Goal: Transaction & Acquisition: Subscribe to service/newsletter

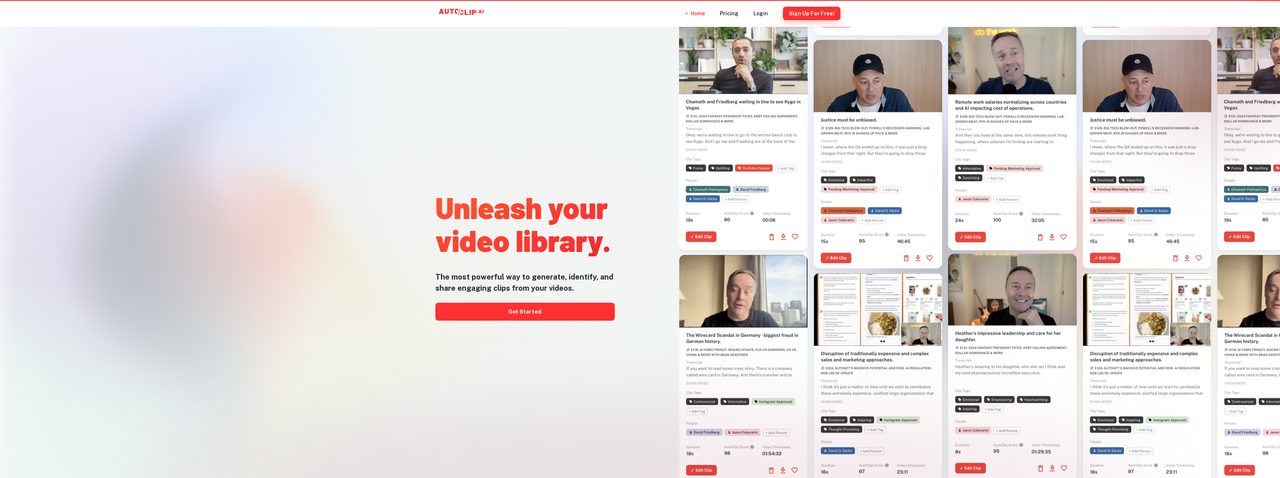
click at [822, 12] on button "Sign Up for free!" at bounding box center [812, 13] width 58 height 13
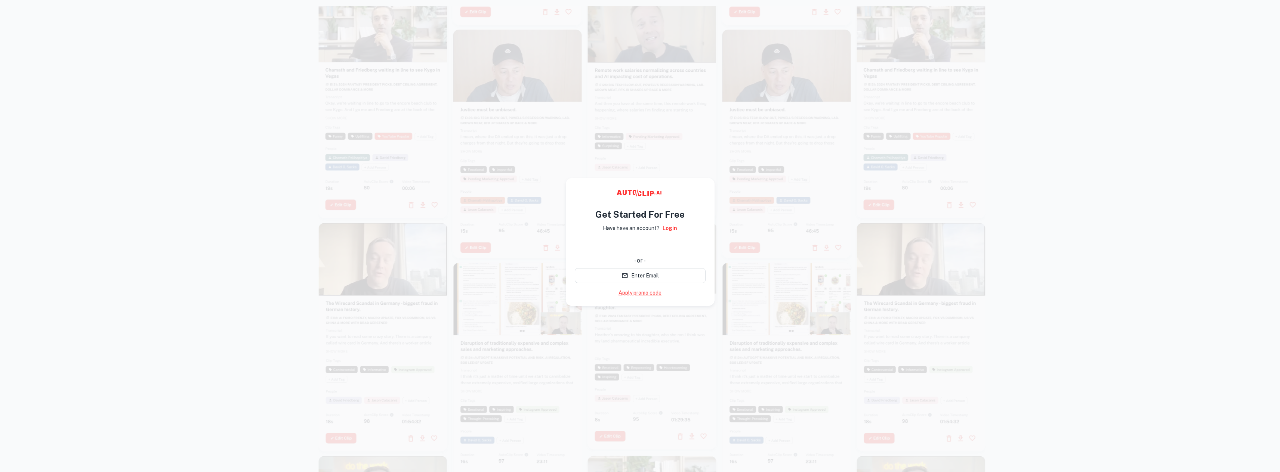
click at [646, 291] on link "Apply promo code" at bounding box center [640, 293] width 43 height 8
click at [759, 140] on div at bounding box center [787, 145] width 129 height 229
click at [1031, 91] on div at bounding box center [640, 242] width 1280 height 472
click at [691, 295] on button "Apply" at bounding box center [691, 293] width 27 height 15
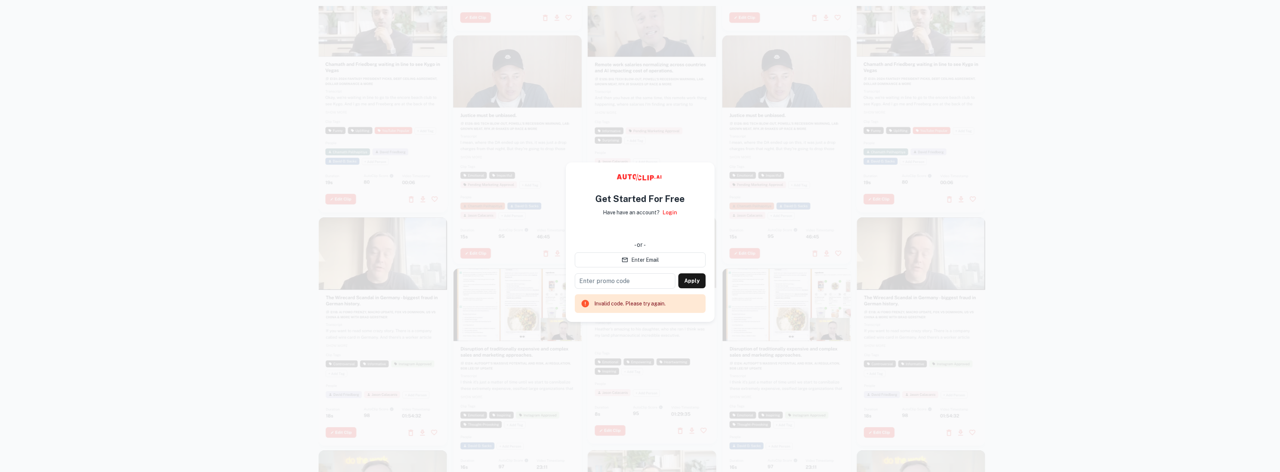
click at [617, 301] on div "Invalid code. Please try again." at bounding box center [629, 304] width 71 height 14
click at [935, 336] on div at bounding box center [921, 330] width 129 height 229
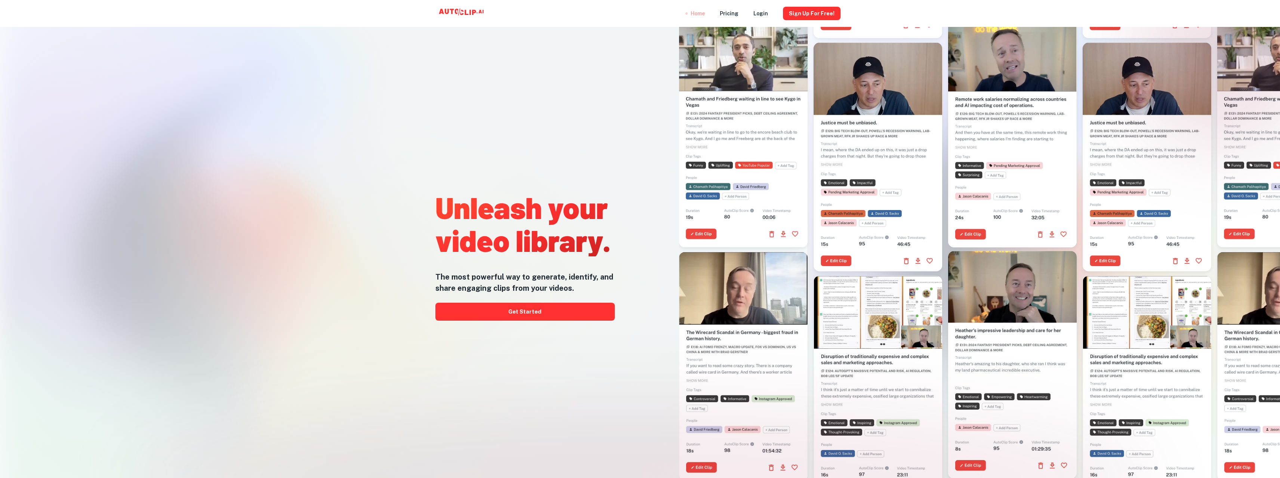
click at [702, 15] on div "Home" at bounding box center [698, 13] width 14 height 27
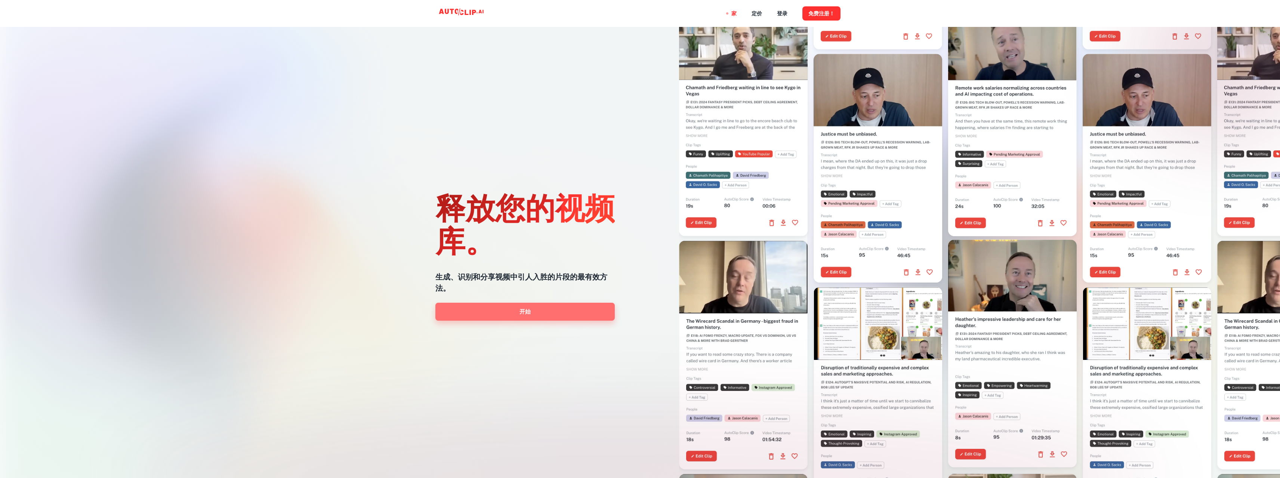
click at [560, 307] on link "开始" at bounding box center [524, 312] width 179 height 18
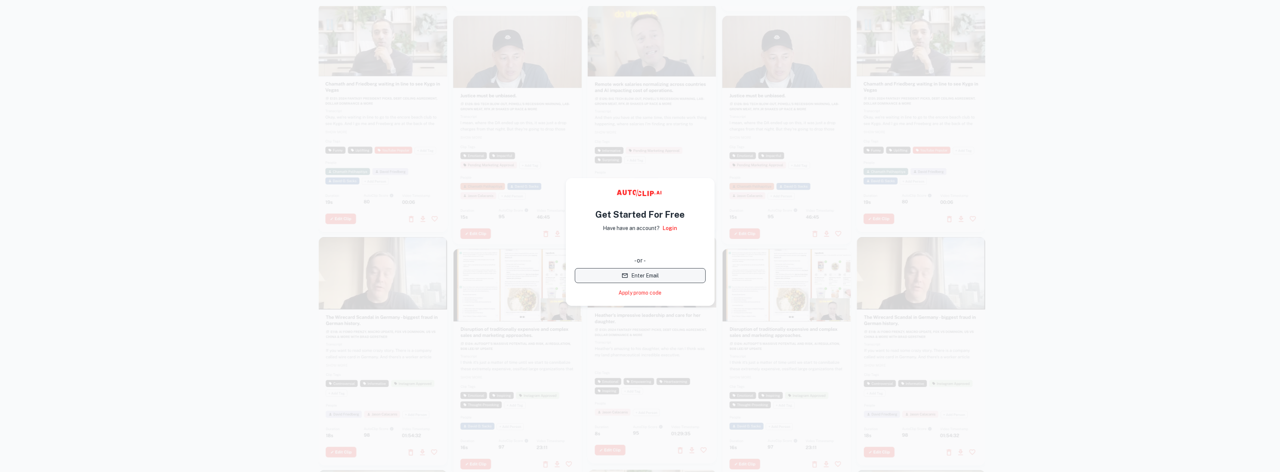
click at [629, 277] on button "Enter Email" at bounding box center [640, 275] width 131 height 15
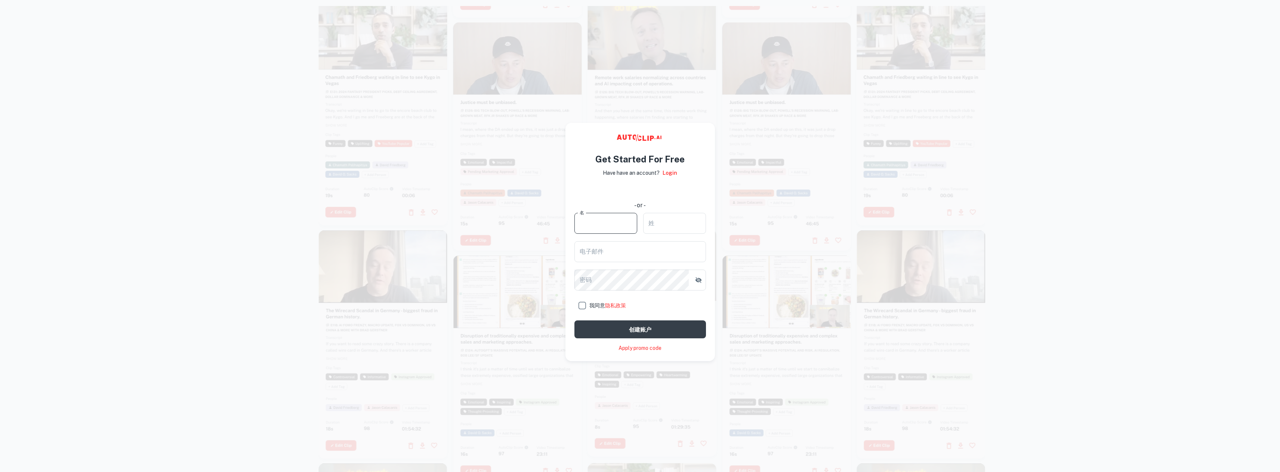
click at [593, 228] on input "名" at bounding box center [606, 223] width 63 height 21
type input "a"
click at [683, 227] on input "姓" at bounding box center [674, 223] width 63 height 21
type input "a"
click at [657, 250] on input "电子邮件" at bounding box center [641, 251] width 132 height 21
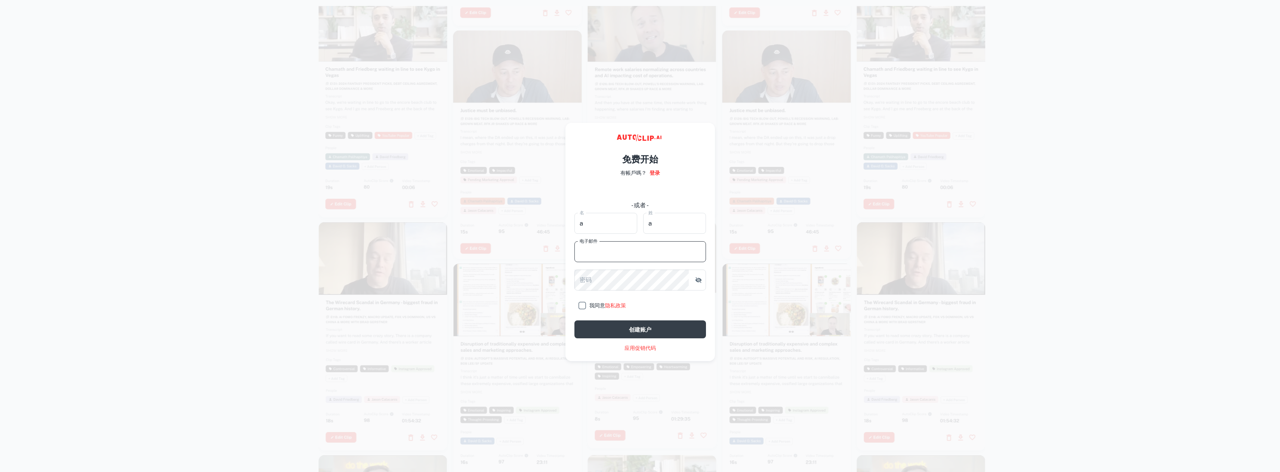
type input "[EMAIL_ADDRESS][DOMAIN_NAME]"
click at [576, 305] on input "我同意 隐私政策" at bounding box center [582, 305] width 15 height 15
checkbox input "true"
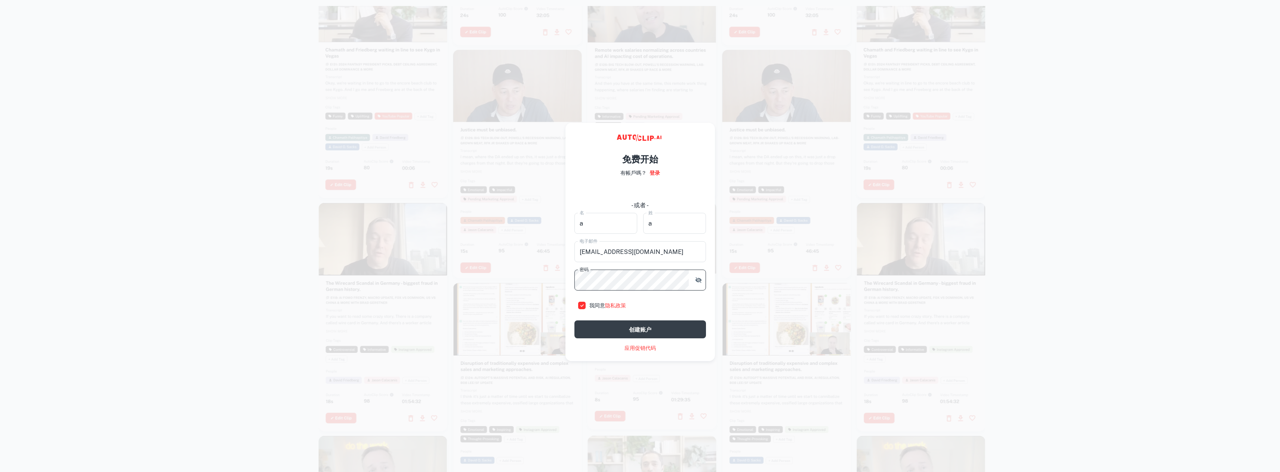
click at [703, 280] on button "button" at bounding box center [698, 280] width 13 height 13
click at [679, 328] on button "创建账户" at bounding box center [641, 330] width 132 height 18
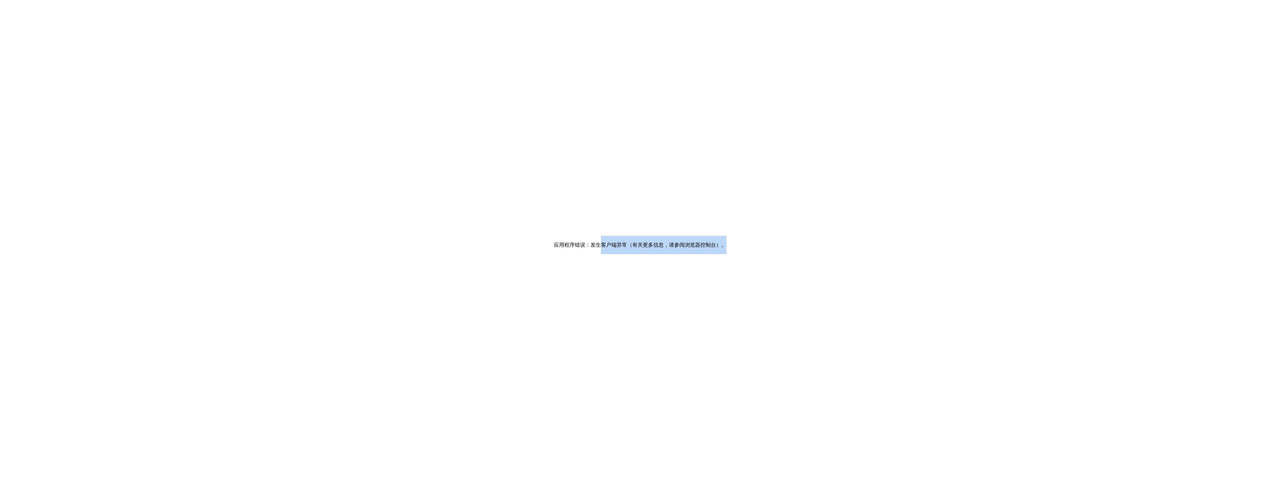
drag, startPoint x: 613, startPoint y: 243, endPoint x: 739, endPoint y: 239, distance: 126.4
click at [737, 234] on div "应用程序错误：发生客户端异常（有关更多信息，请参阅浏览器控制台） 。" at bounding box center [640, 245] width 1280 height 478
click at [740, 243] on div "应用程序错误：发生客户端异常（有关更多信息，请参阅浏览器控制台） 。" at bounding box center [640, 245] width 1280 height 478
click at [729, 236] on div "应用程序错误：发生客户端异常（有关更多信息，请参阅浏览器控制台） 。" at bounding box center [640, 245] width 1280 height 478
